Goal: Book appointment/travel/reservation

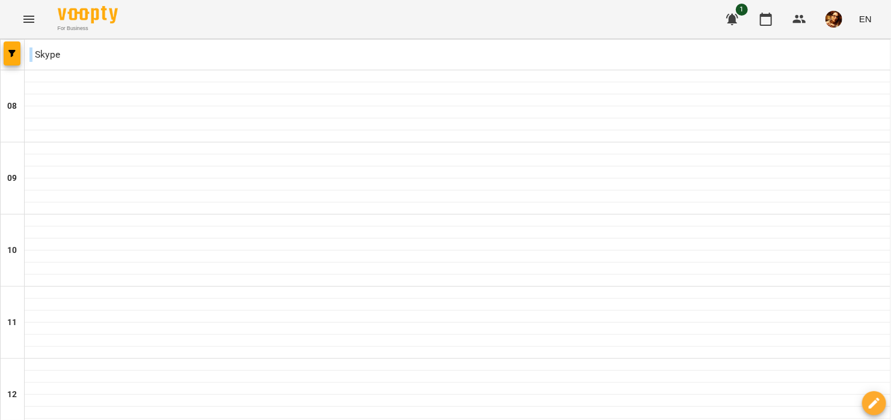
scroll to position [740, 0]
type input "**********"
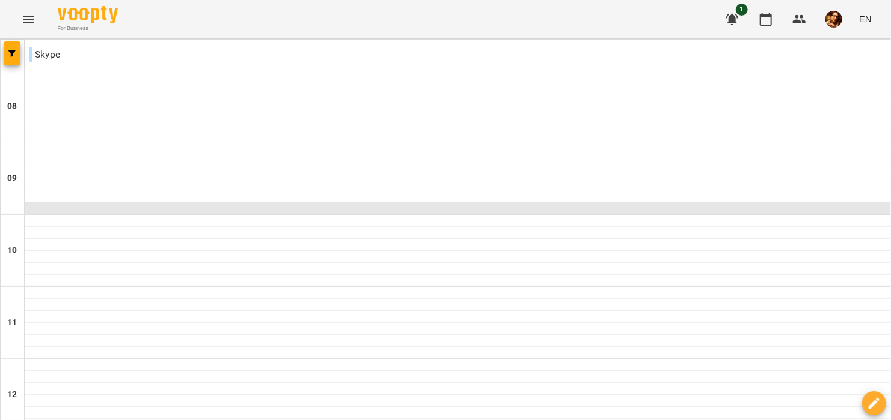
scroll to position [541, 0]
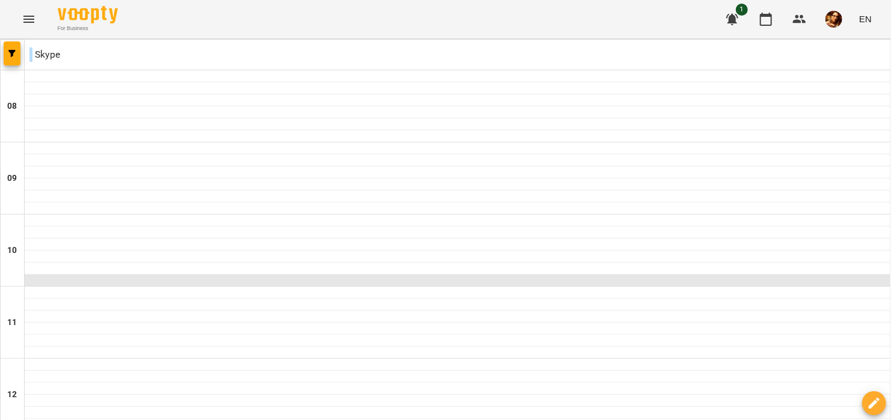
scroll to position [601, 0]
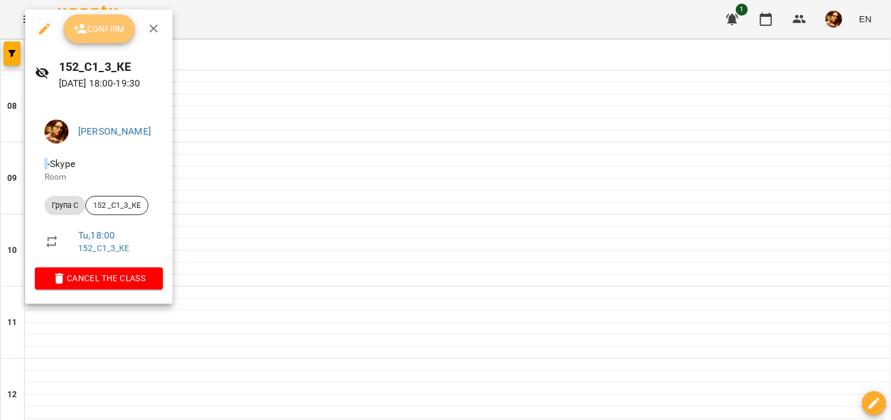
click at [103, 35] on span "Confirm" at bounding box center [99, 29] width 52 height 14
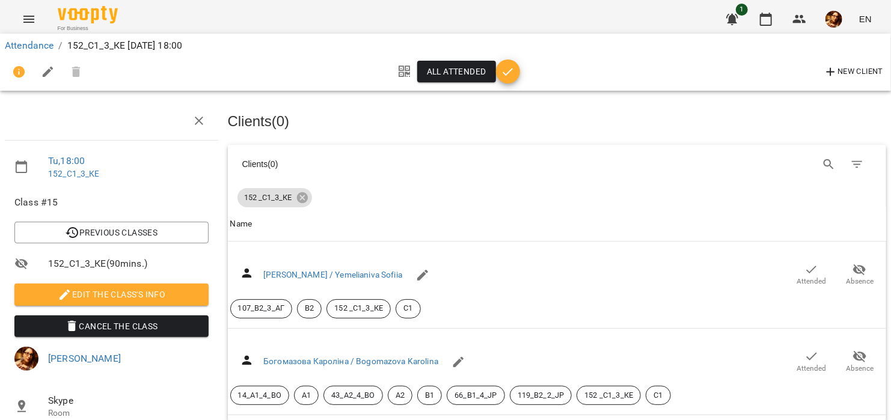
scroll to position [180, 0]
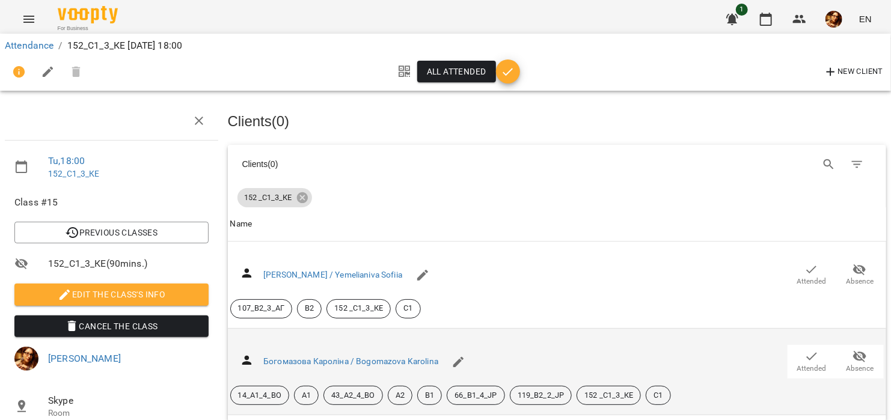
click at [857, 349] on icon "button" at bounding box center [860, 356] width 14 height 14
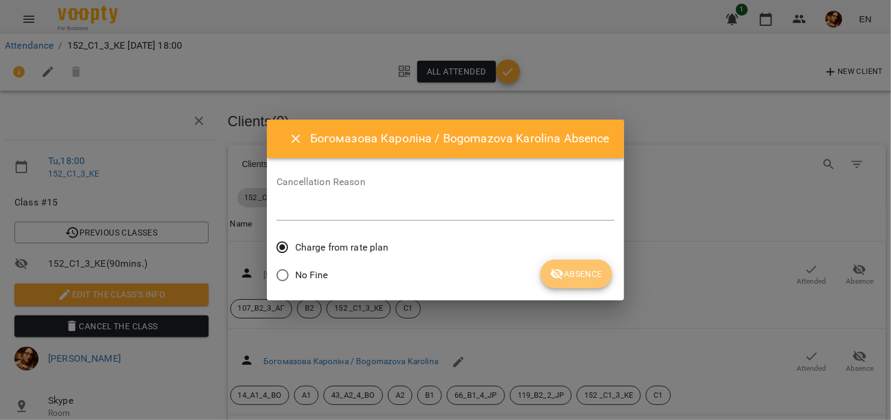
click at [568, 278] on span "Absence" at bounding box center [576, 274] width 52 height 14
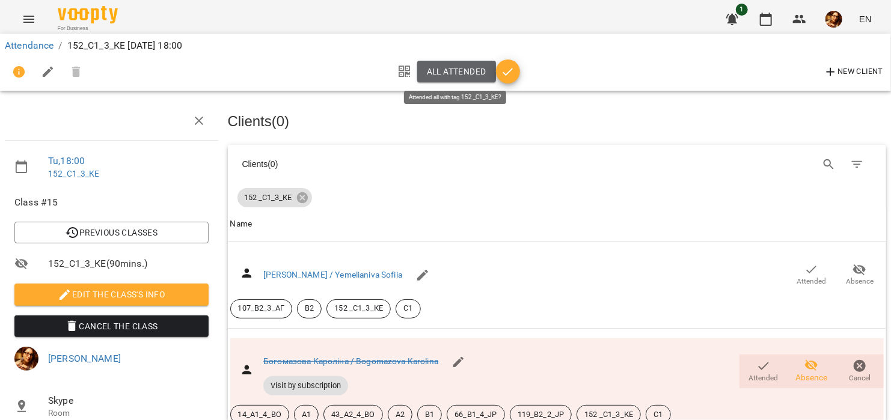
click at [429, 64] on span "All attended" at bounding box center [457, 71] width 60 height 14
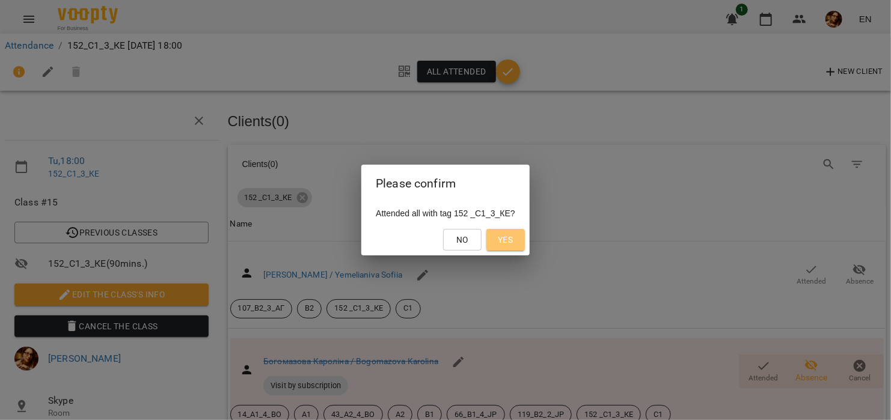
click at [507, 243] on span "Yes" at bounding box center [505, 240] width 15 height 14
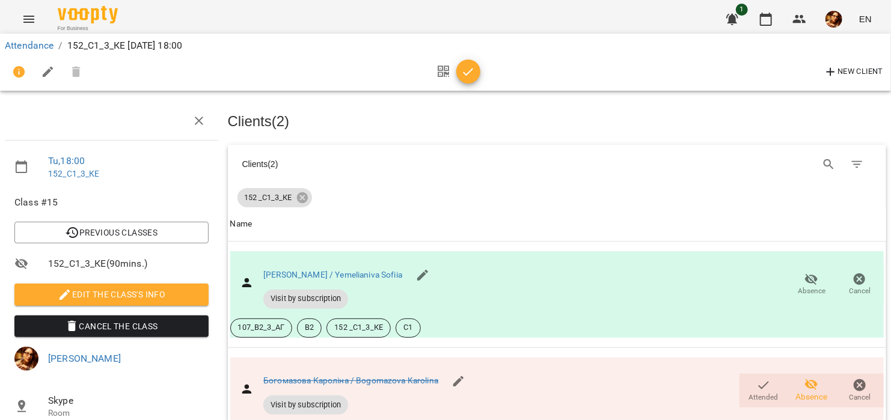
scroll to position [0, 0]
